Goal: Task Accomplishment & Management: Complete application form

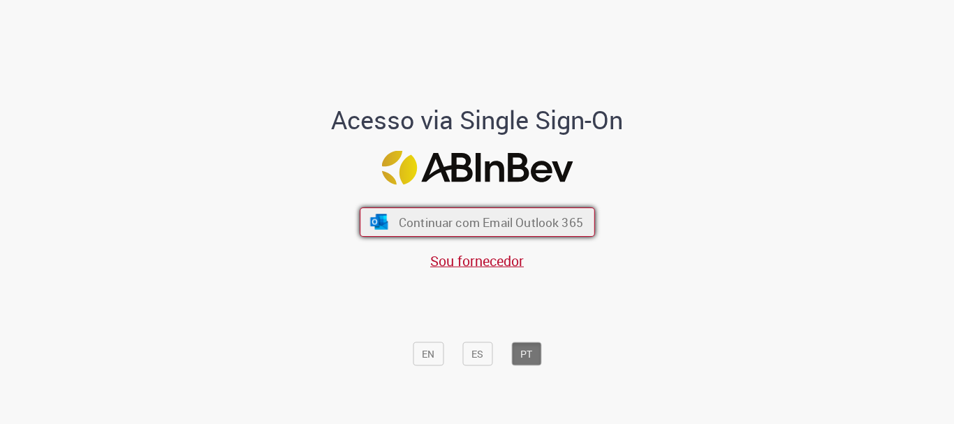
click at [477, 228] on span "Continuar com Email Outlook 365" at bounding box center [490, 223] width 184 height 16
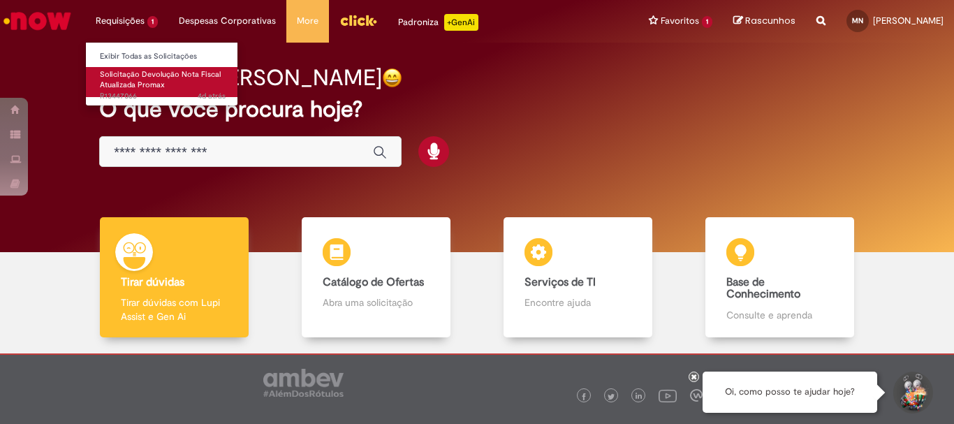
click at [128, 80] on span "Solicitação Devolução Nota Fiscal Atualizada Promax" at bounding box center [160, 80] width 121 height 22
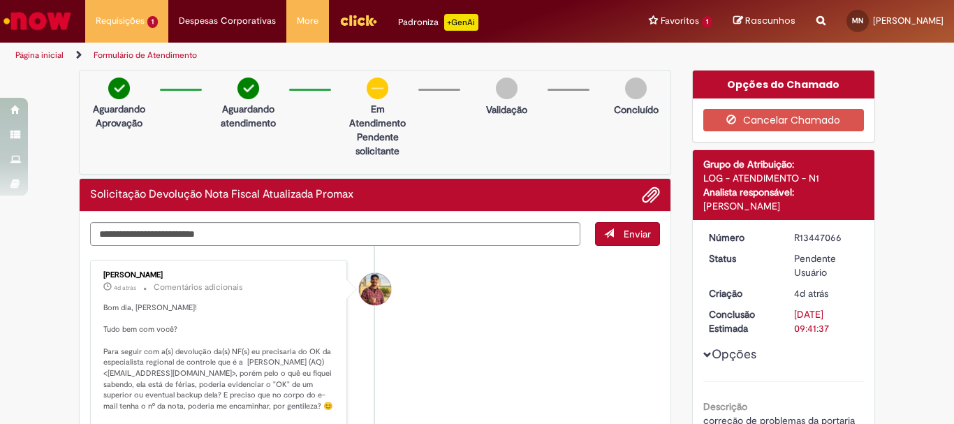
click at [657, 194] on div "Solicitação Devolução Nota Fiscal Atualizada Promax" at bounding box center [375, 195] width 591 height 33
click at [649, 196] on span "Adicionar anexos" at bounding box center [651, 195] width 17 height 17
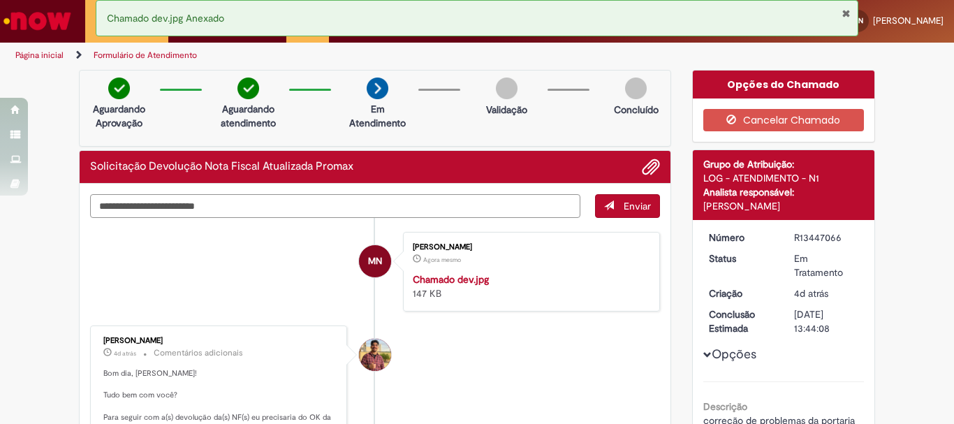
click at [432, 199] on textarea "Digite sua mensagem aqui..." at bounding box center [335, 206] width 490 height 24
type textarea "********"
